Goal: Task Accomplishment & Management: Manage account settings

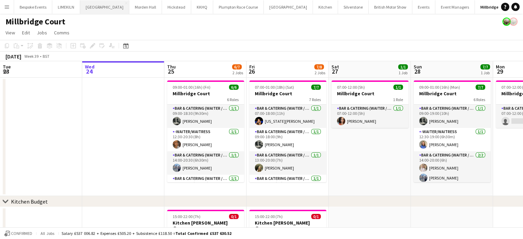
click at [91, 10] on button "[GEOGRAPHIC_DATA] Close" at bounding box center [104, 6] width 49 height 13
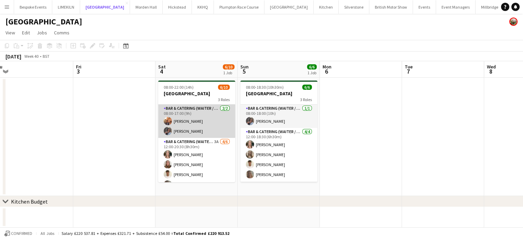
scroll to position [62, 0]
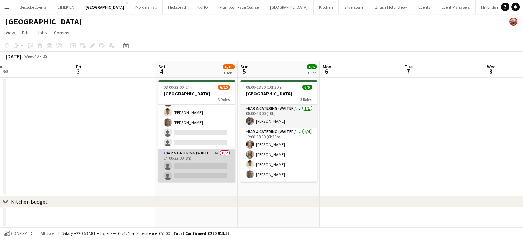
click at [185, 155] on app-card-role "Bar & Catering (Waiter / waitress) 4A 0/2 14:00-22:00 (8h) single-neutral-actio…" at bounding box center [196, 165] width 77 height 33
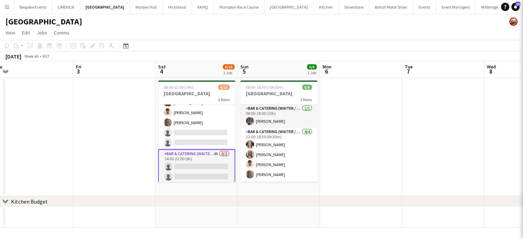
scroll to position [63, 0]
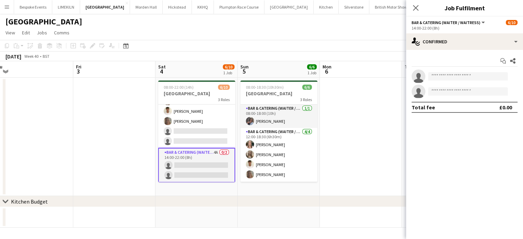
click at [196, 217] on app-date-cell at bounding box center [196, 217] width 82 height 21
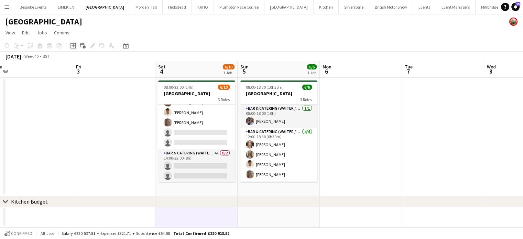
click at [72, 47] on icon "Add job" at bounding box center [72, 45] width 5 height 5
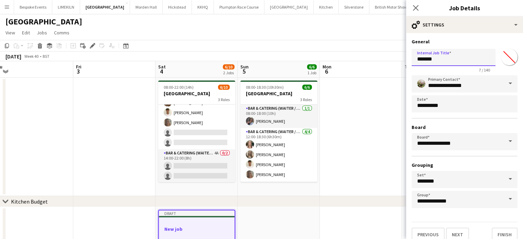
drag, startPoint x: 446, startPoint y: 58, endPoint x: 396, endPoint y: 59, distance: 49.8
click at [396, 59] on body "Menu Boards Boards Boards All jobs Status Workforce Workforce My Workforce Recr…" at bounding box center [261, 132] width 523 height 265
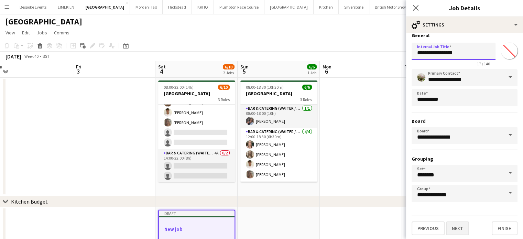
type input "**********"
click at [462, 225] on button "Next" at bounding box center [457, 228] width 23 height 14
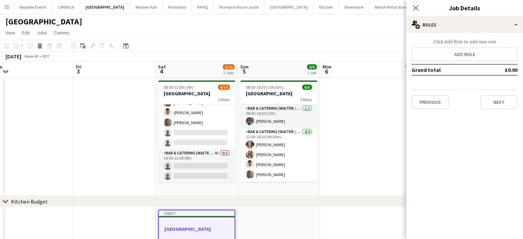
scroll to position [0, 0]
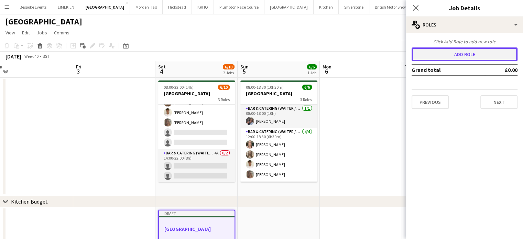
click at [459, 54] on button "Add role" at bounding box center [464, 54] width 106 height 14
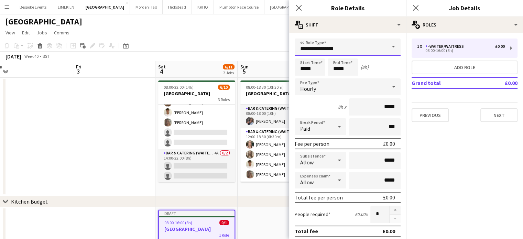
click at [342, 46] on input "**********" at bounding box center [347, 46] width 106 height 17
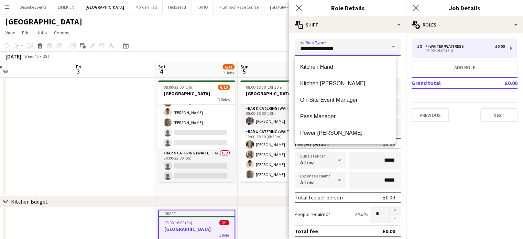
scroll to position [265, 0]
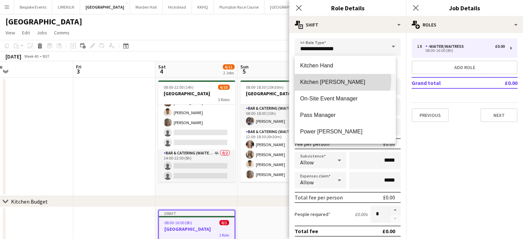
click at [337, 79] on span "Kitchen [PERSON_NAME]" at bounding box center [345, 82] width 90 height 7
type input "**********"
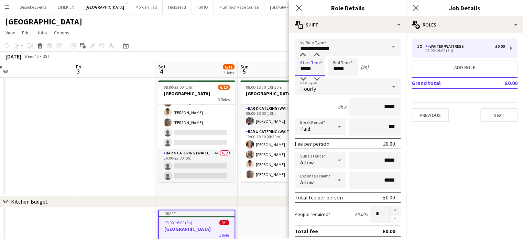
click at [315, 69] on input "*****" at bounding box center [309, 66] width 30 height 17
click at [302, 55] on div at bounding box center [303, 55] width 14 height 7
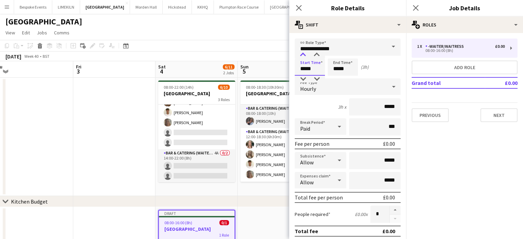
click at [302, 55] on div at bounding box center [303, 55] width 14 height 7
type input "*****"
click at [302, 55] on div at bounding box center [303, 55] width 14 height 7
click at [352, 68] on input "*****" at bounding box center [342, 66] width 30 height 17
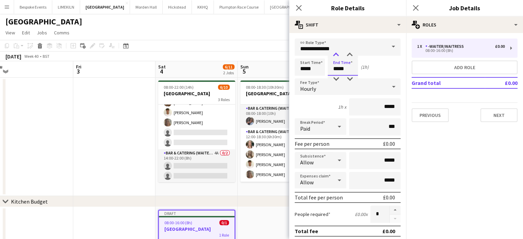
click at [339, 55] on div at bounding box center [336, 55] width 14 height 7
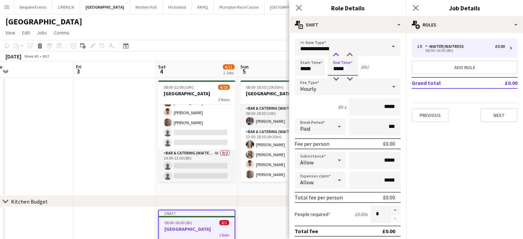
click at [339, 55] on div at bounding box center [336, 55] width 14 height 7
type input "*****"
click at [339, 55] on div at bounding box center [336, 55] width 14 height 7
click at [276, 41] on app-toolbar "Copy Paste Paste Ctrl+V Paste with crew Ctrl+Shift+V Paste linked Job Delete Gr…" at bounding box center [261, 46] width 523 height 12
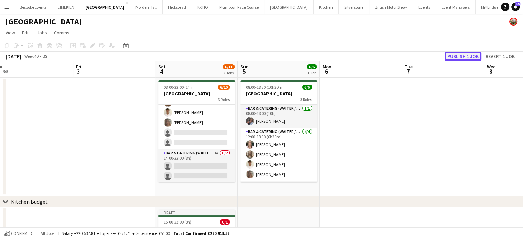
click at [462, 56] on button "Publish 1 job" at bounding box center [462, 56] width 37 height 9
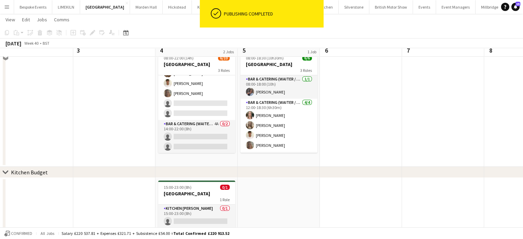
scroll to position [29, 0]
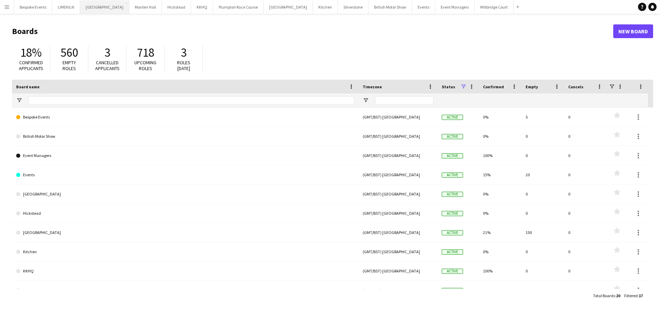
click at [97, 11] on button "[GEOGRAPHIC_DATA] Close" at bounding box center [104, 6] width 49 height 13
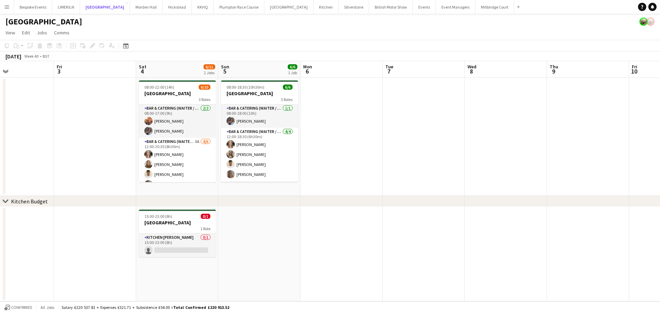
scroll to position [0, 275]
click at [189, 221] on h3 "[GEOGRAPHIC_DATA]" at bounding box center [176, 223] width 77 height 6
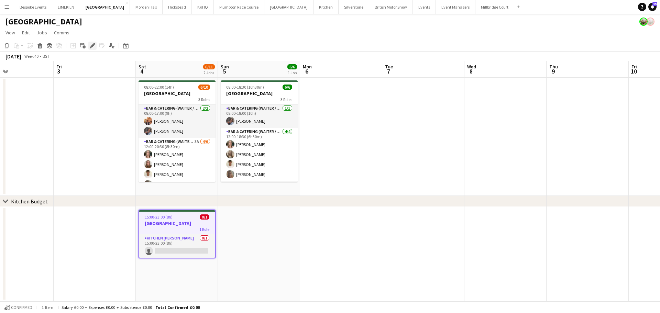
click at [90, 46] on icon "Edit" at bounding box center [92, 45] width 5 height 5
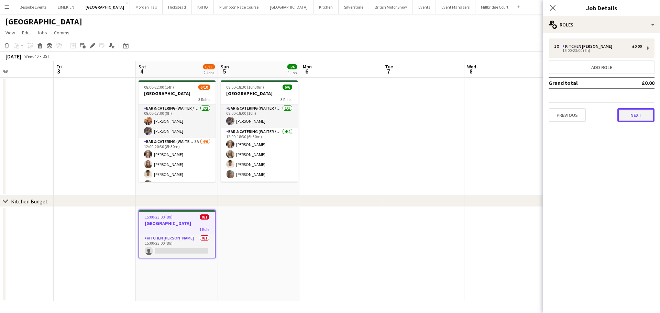
click at [642, 112] on button "Next" at bounding box center [635, 115] width 37 height 14
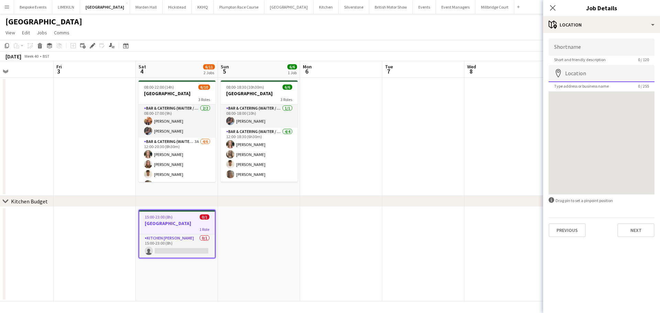
click at [593, 78] on input "Location" at bounding box center [601, 73] width 106 height 17
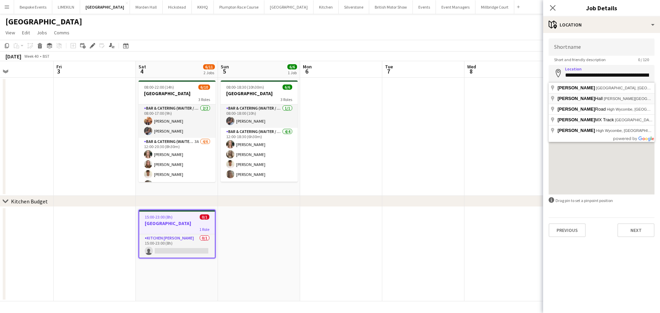
type input "**********"
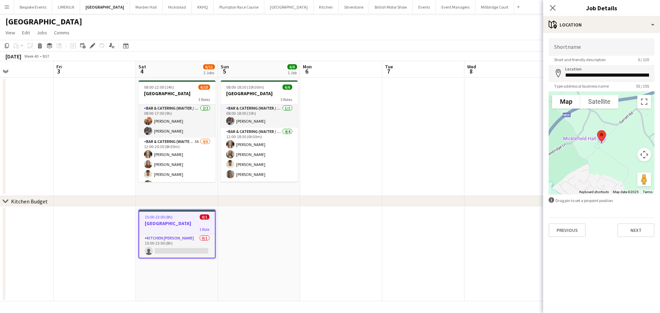
click at [476, 128] on app-date-cell at bounding box center [505, 137] width 82 height 118
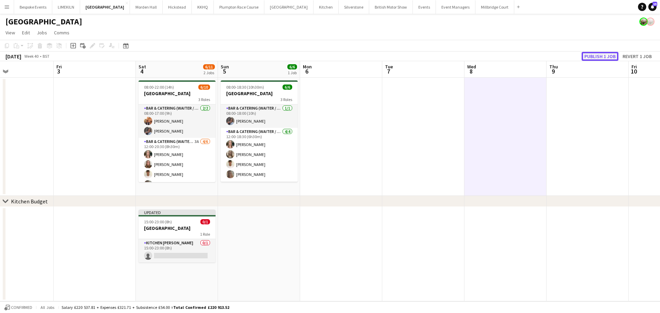
click at [590, 53] on button "Publish 1 job" at bounding box center [599, 56] width 37 height 9
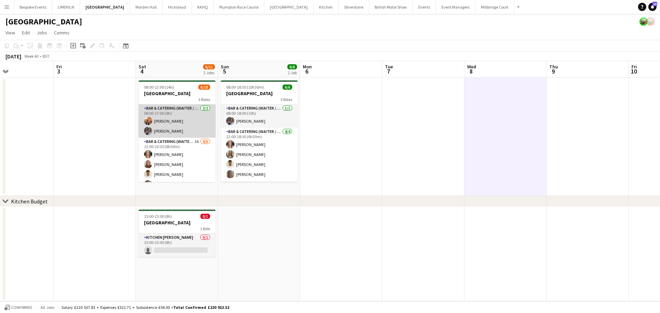
scroll to position [62, 0]
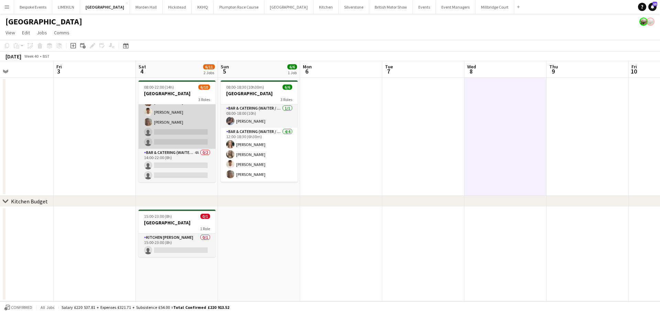
click at [177, 120] on app-card-role "Bar & Catering (Waiter / waitress) 3A [DATE] 12:00-20:30 (8h30m) [PERSON_NAME] …" at bounding box center [176, 112] width 77 height 73
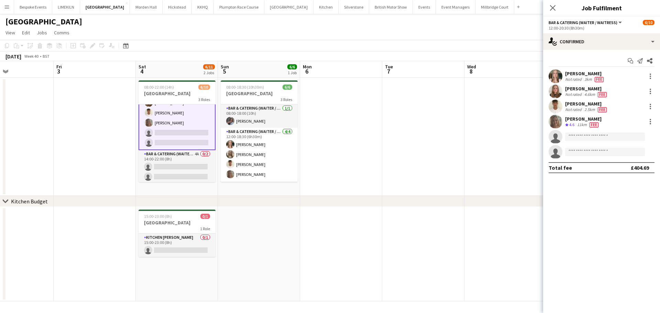
scroll to position [63, 0]
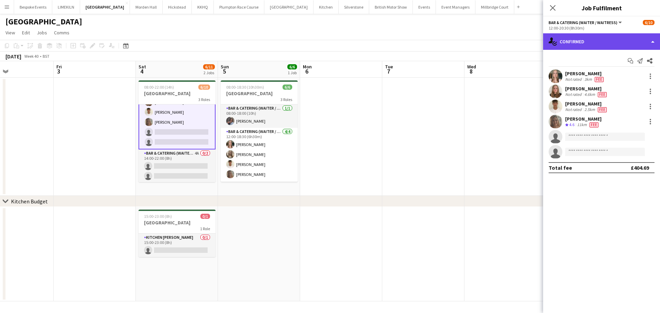
click at [585, 44] on div "single-neutral-actions-check-2 Confirmed" at bounding box center [601, 41] width 117 height 16
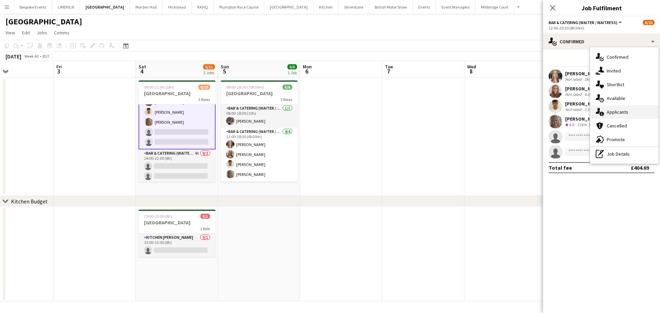
click at [635, 111] on div "single-neutral-actions-information Applicants" at bounding box center [624, 112] width 68 height 14
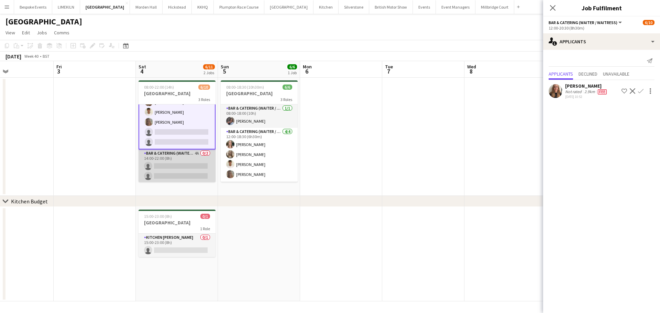
click at [176, 163] on app-card-role "Bar & Catering (Waiter / waitress) 4A 0/2 14:00-22:00 (8h) single-neutral-actio…" at bounding box center [176, 165] width 77 height 33
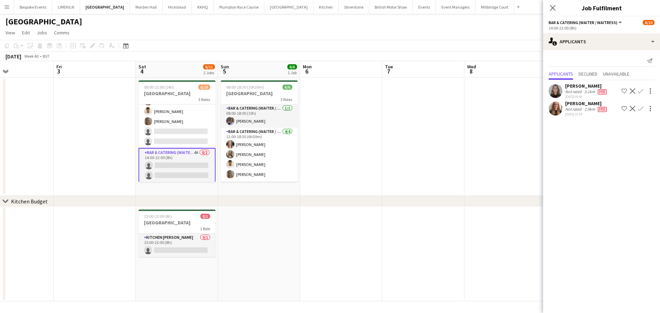
scroll to position [62, 0]
click at [556, 108] on app-user-avatar at bounding box center [555, 109] width 14 height 14
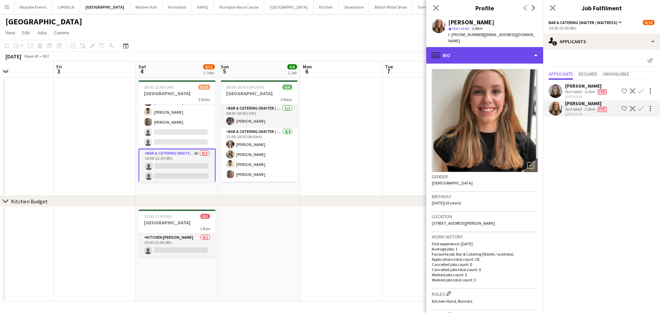
click at [518, 54] on div "profile Bio" at bounding box center [484, 55] width 117 height 16
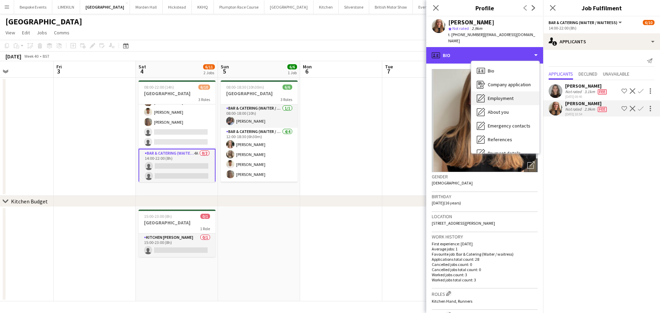
scroll to position [78, 0]
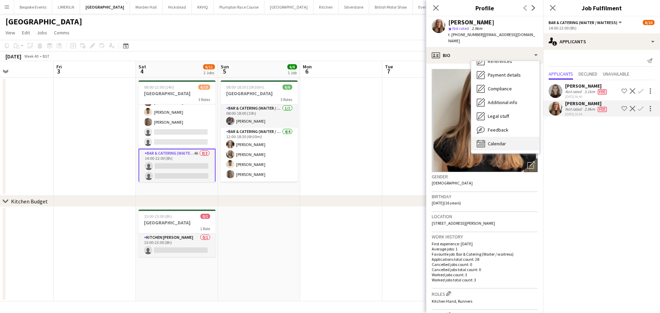
click at [505, 141] on span "Calendar" at bounding box center [496, 144] width 18 height 6
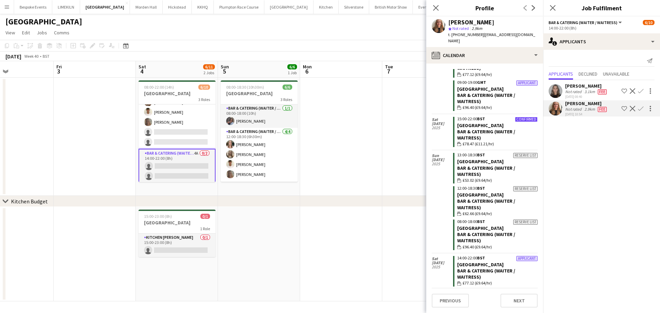
scroll to position [350, 0]
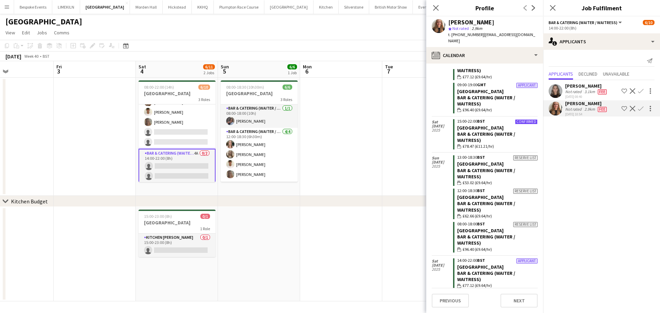
click at [335, 126] on app-date-cell at bounding box center [341, 137] width 82 height 118
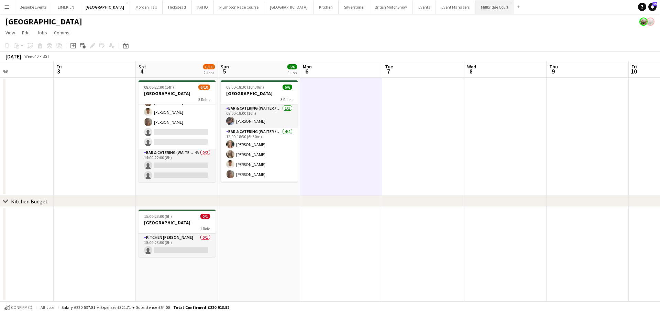
click at [475, 8] on button "[GEOGRAPHIC_DATA]" at bounding box center [494, 6] width 39 height 13
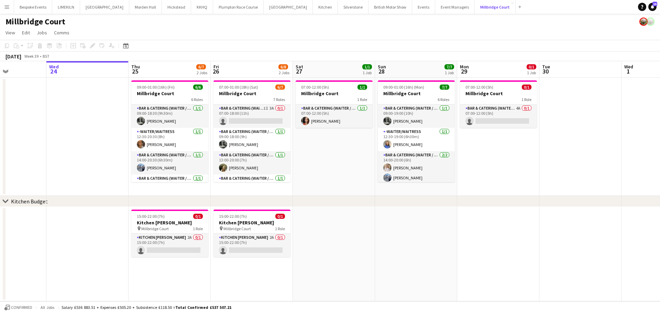
scroll to position [0, 199]
